Goal: Communication & Community: Answer question/provide support

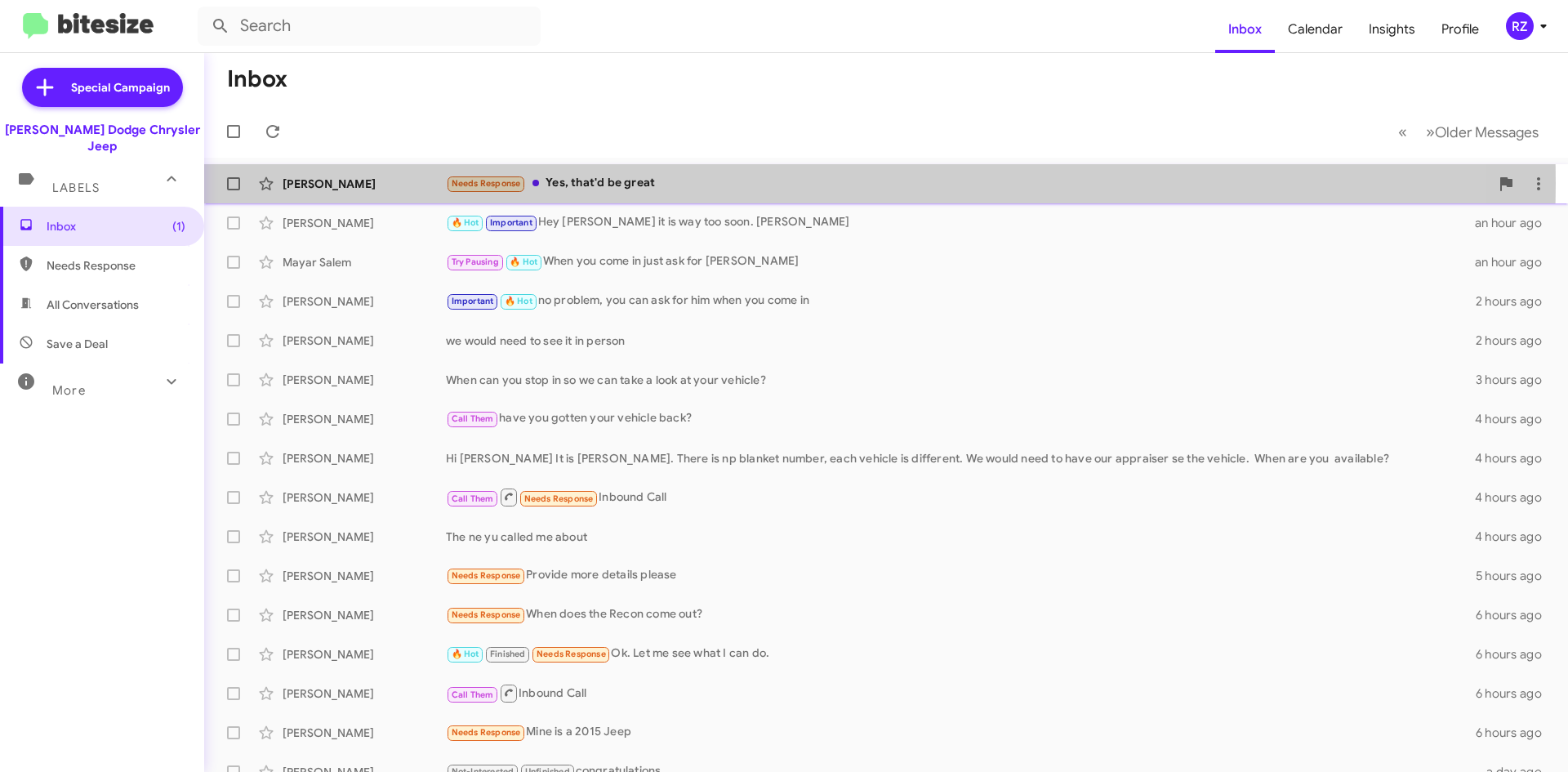
click at [691, 182] on div "Needs Response Yes, that'd be great" at bounding box center [967, 183] width 1043 height 19
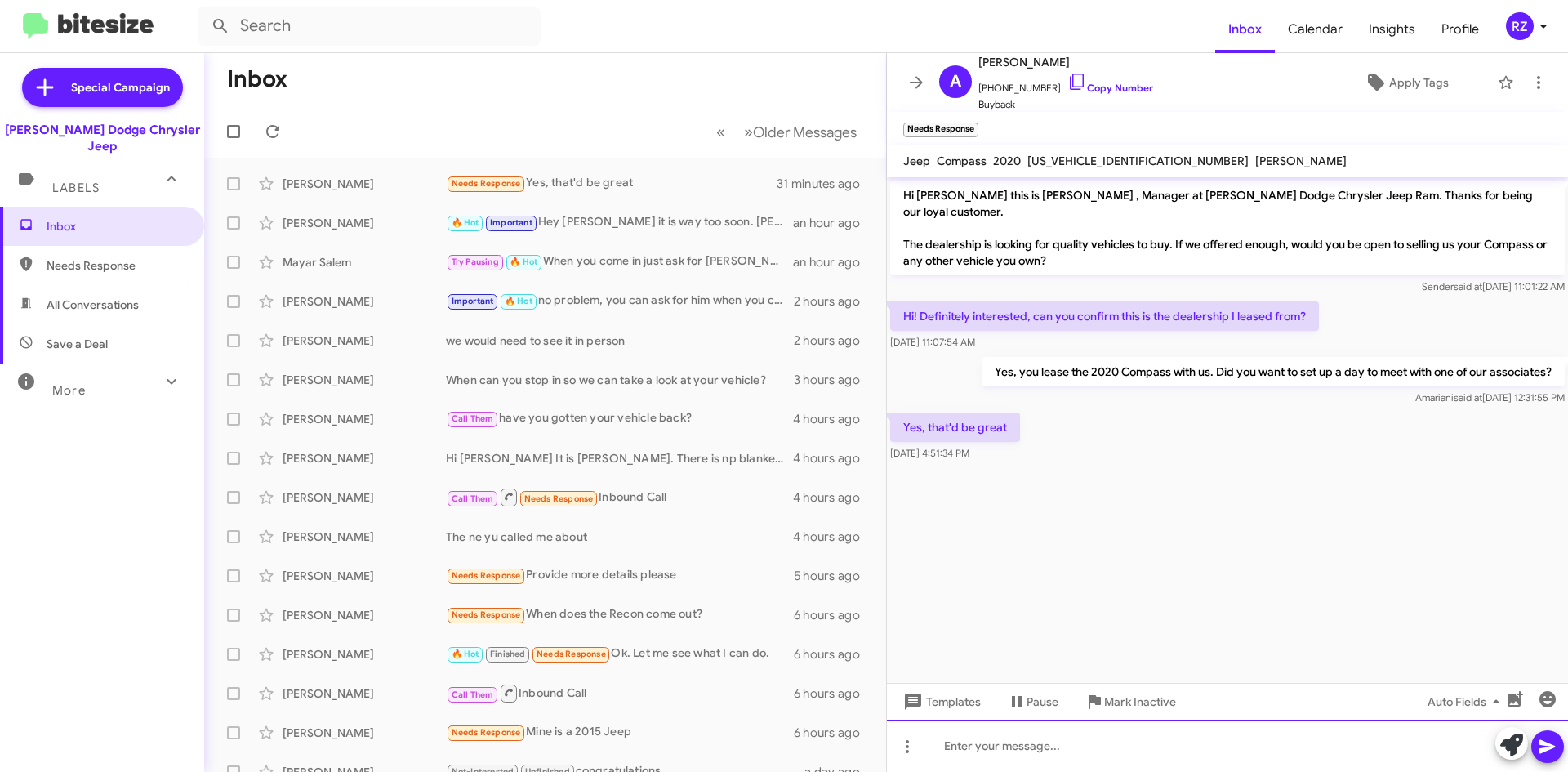
click at [973, 747] on div at bounding box center [1227, 745] width 681 height 52
click at [968, 746] on div at bounding box center [1227, 745] width 681 height 52
click at [1272, 750] on div "Hi [PERSON_NAME], What day works for you? Morning or afternoon? [PERSON_NAME]" at bounding box center [1227, 745] width 681 height 52
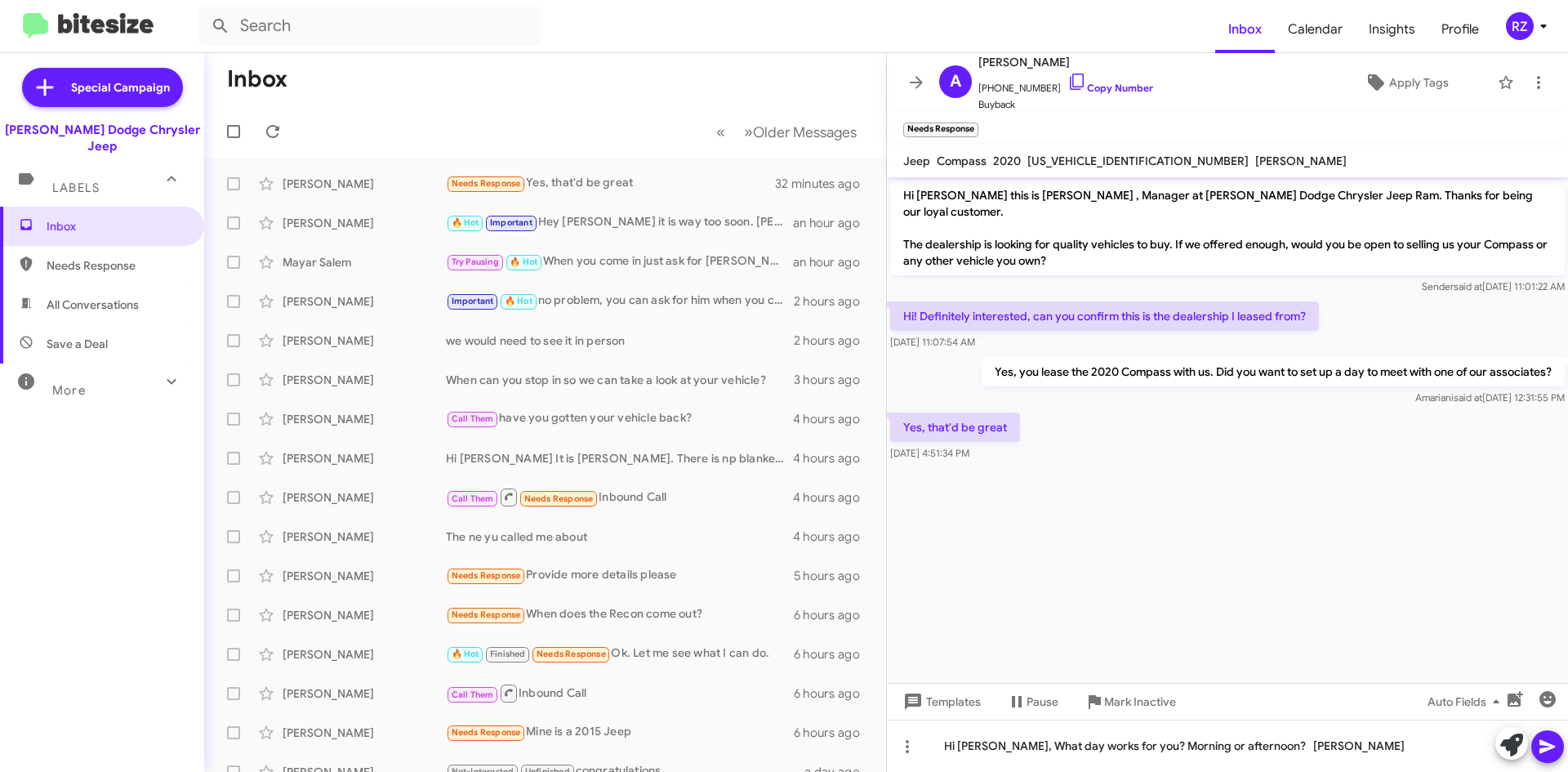
click at [1548, 744] on icon at bounding box center [1547, 747] width 16 height 14
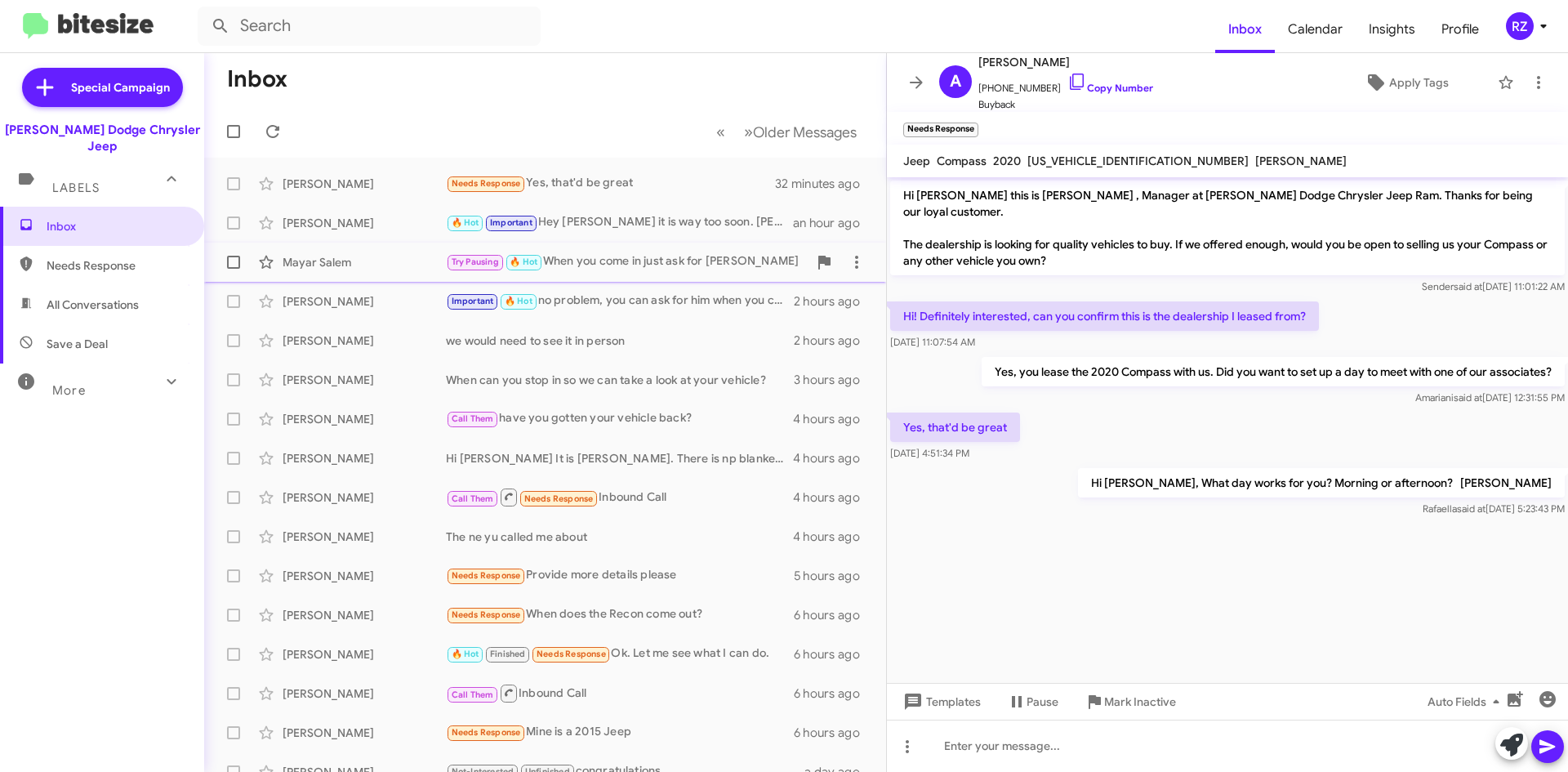
click at [787, 264] on div "Try Pausing 🔥 Hot When you come in just ask for [PERSON_NAME]" at bounding box center [626, 261] width 362 height 19
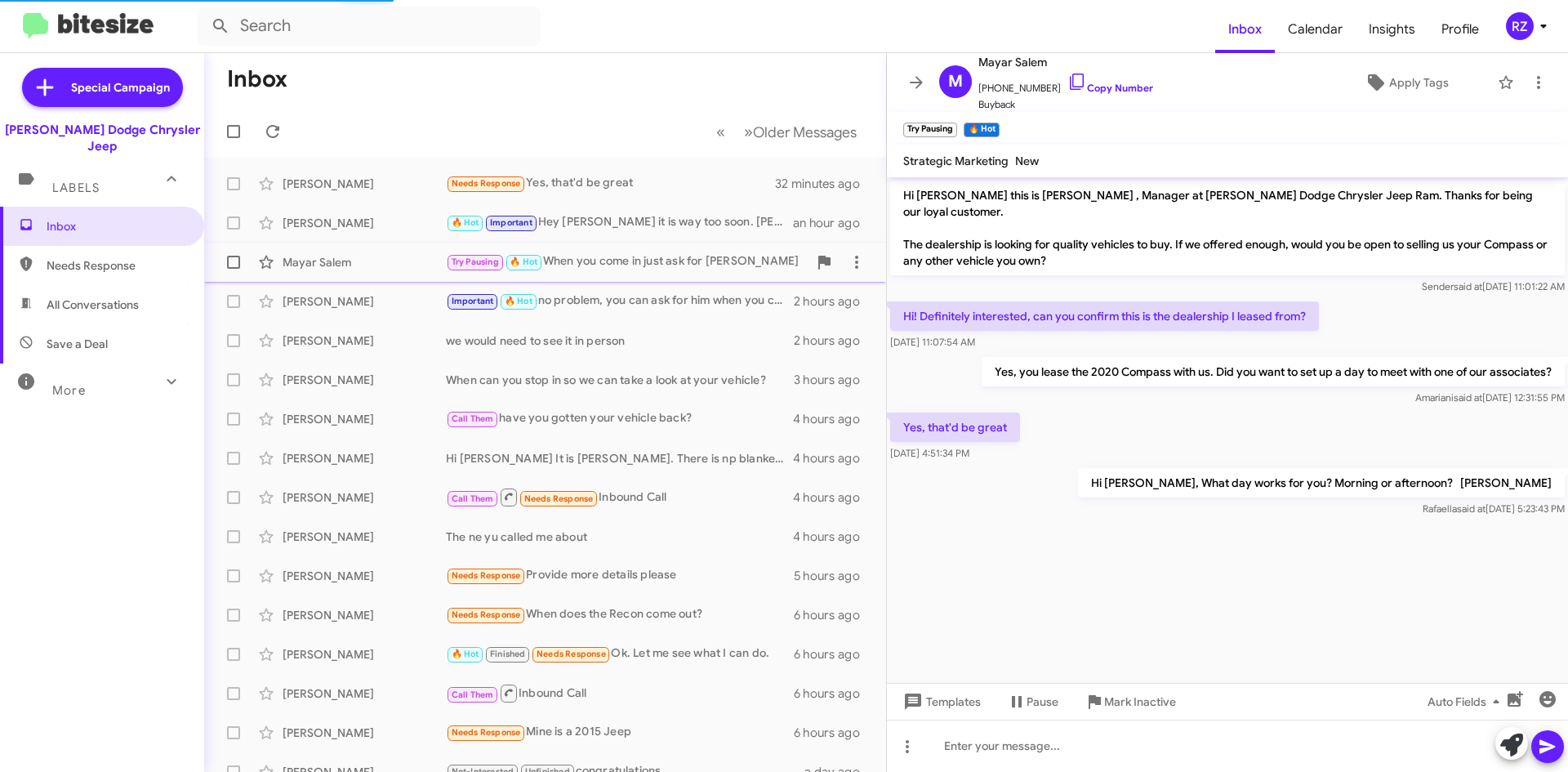
click at [792, 265] on div "Try Pausing 🔥 Hot When you come in just ask for [PERSON_NAME]" at bounding box center [626, 261] width 362 height 19
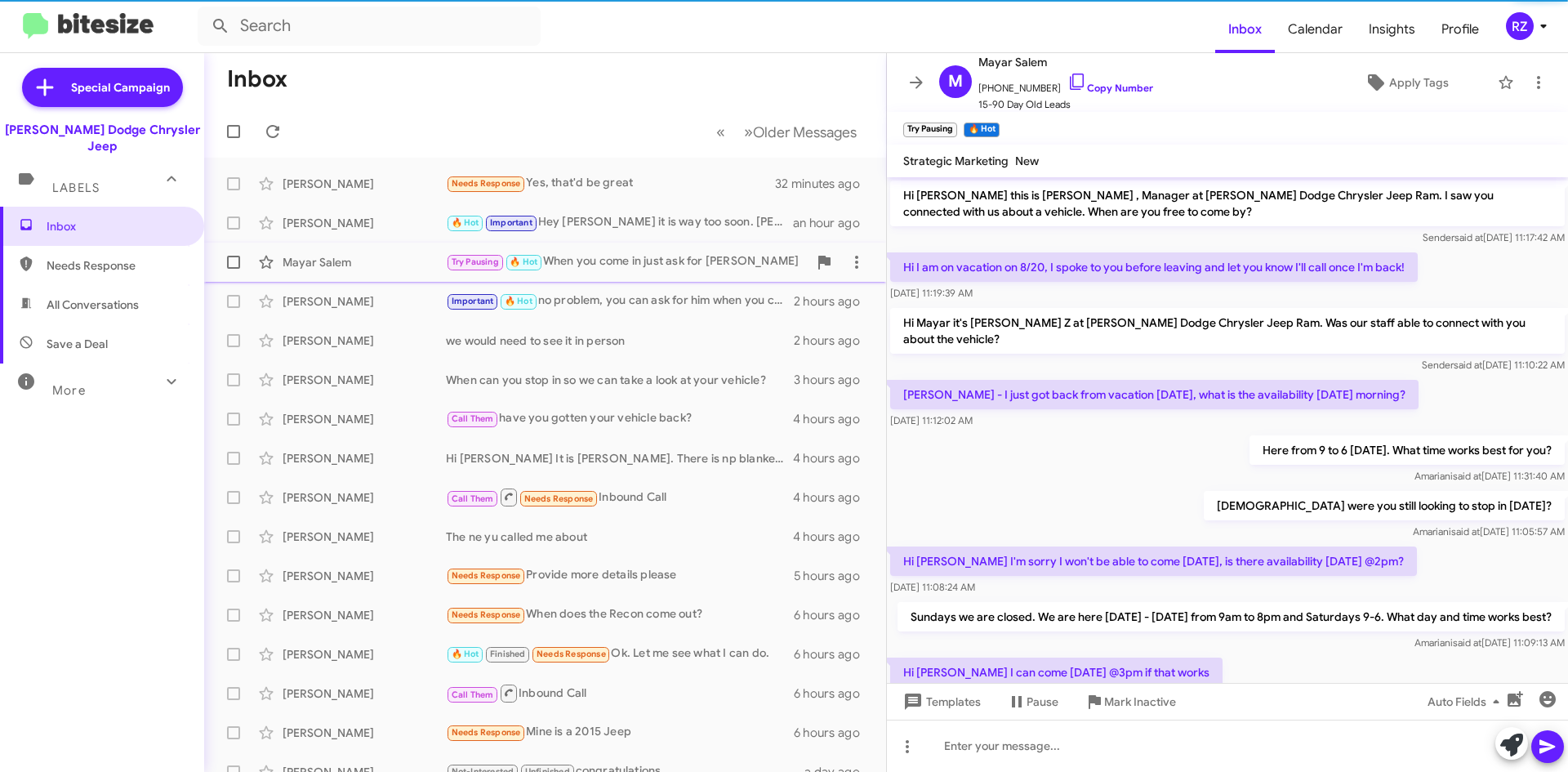
scroll to position [243, 0]
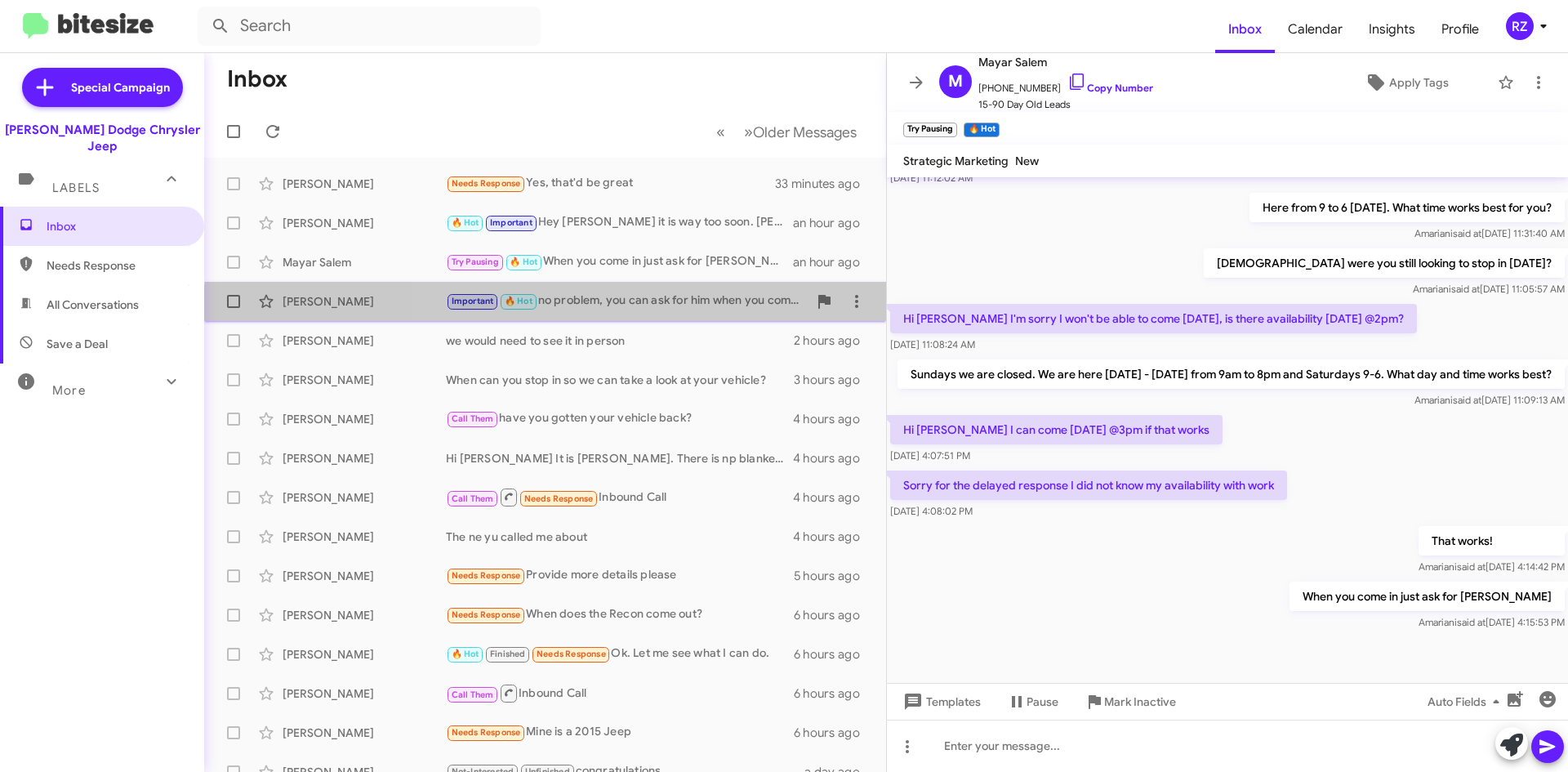
click at [690, 314] on div "[PERSON_NAME] Important 🔥 Hot no problem, you can ask for him when you come in …" at bounding box center [544, 301] width 656 height 33
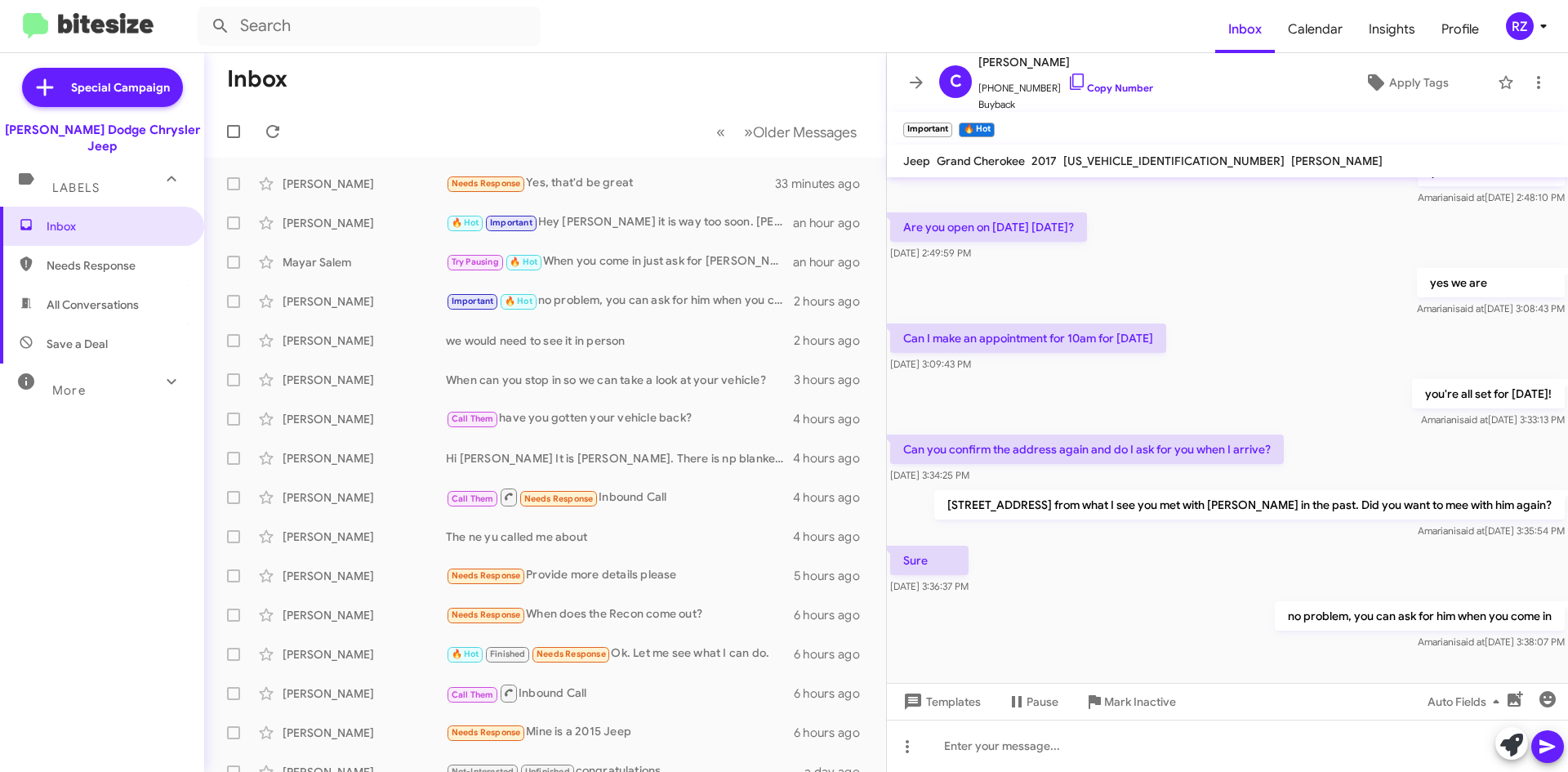
scroll to position [557, 0]
